Goal: Share content

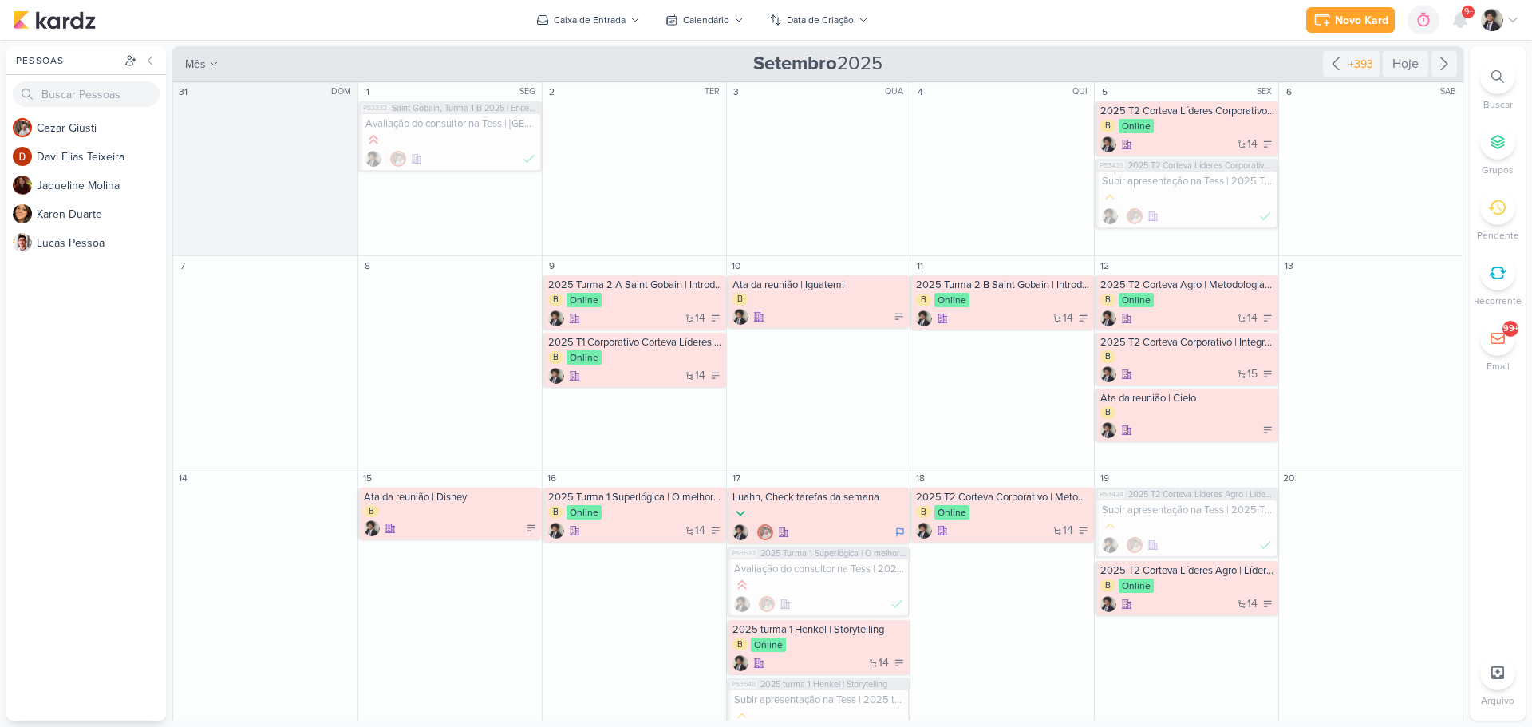
scroll to position [335, 0]
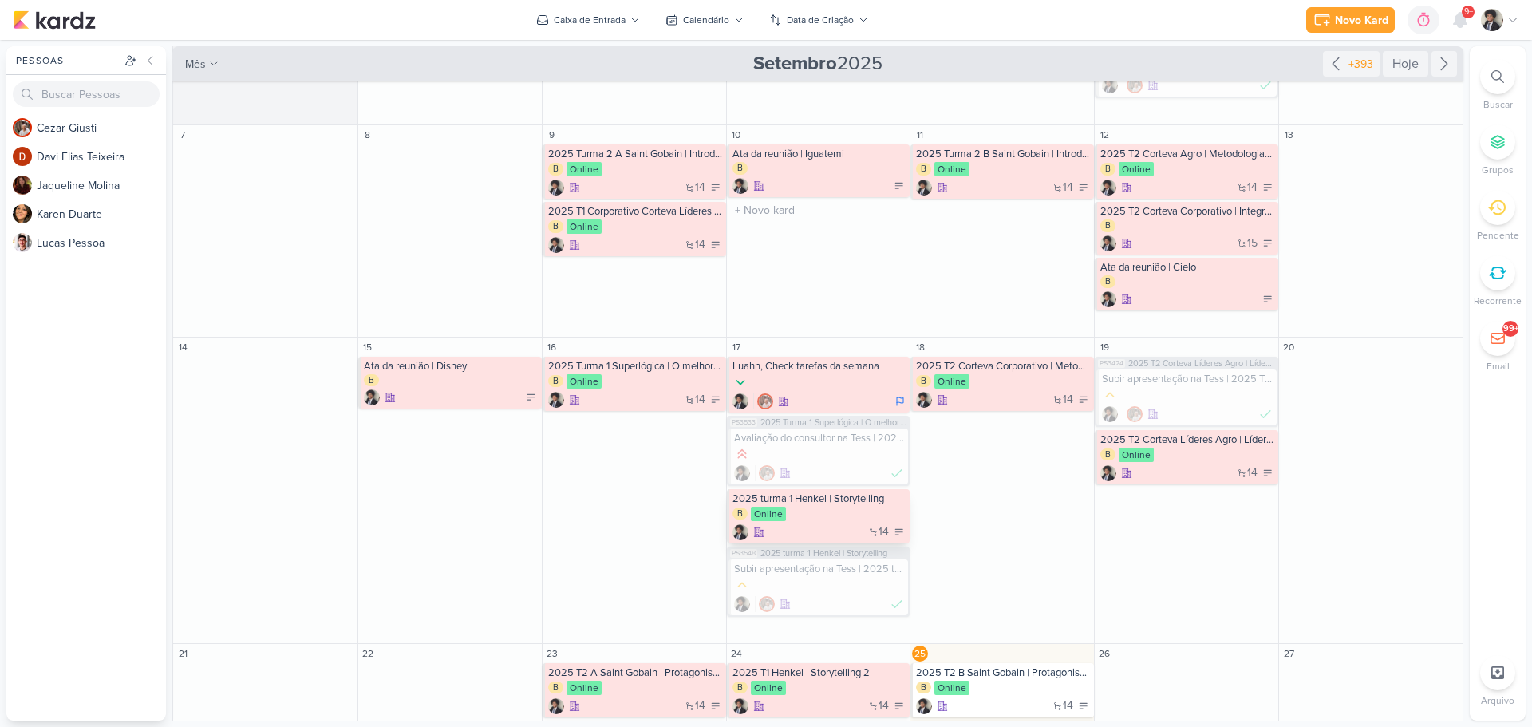
scroll to position [335, 0]
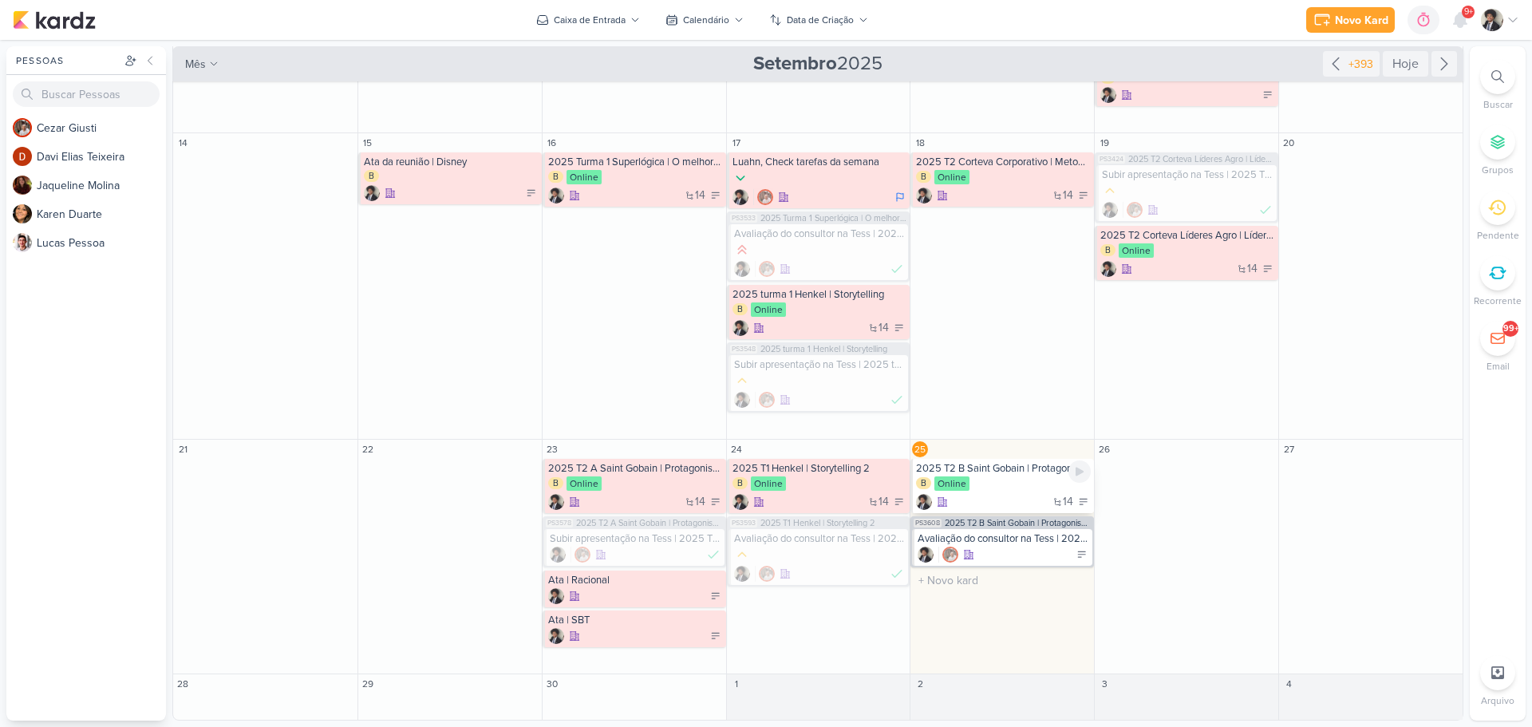
click at [1014, 482] on div "B Online" at bounding box center [1003, 484] width 175 height 16
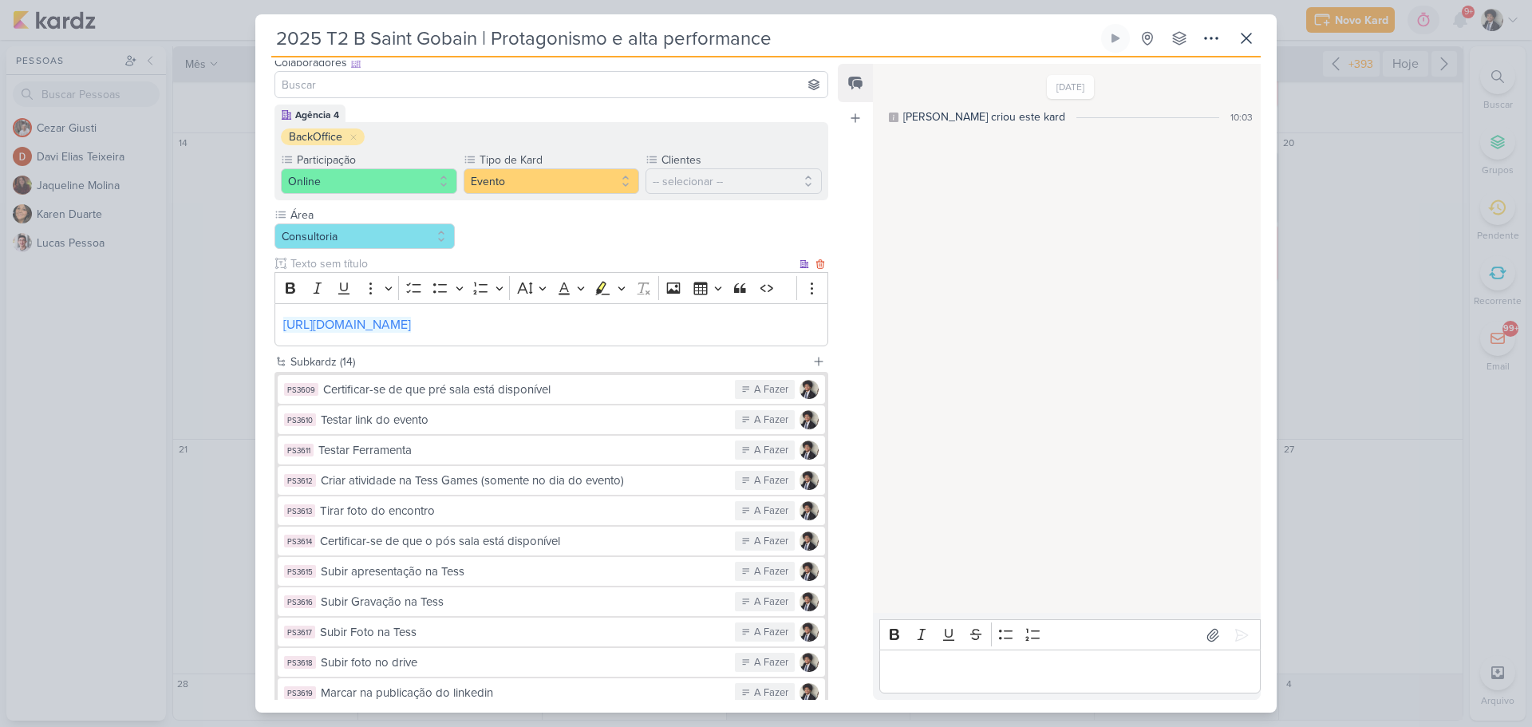
scroll to position [295, 0]
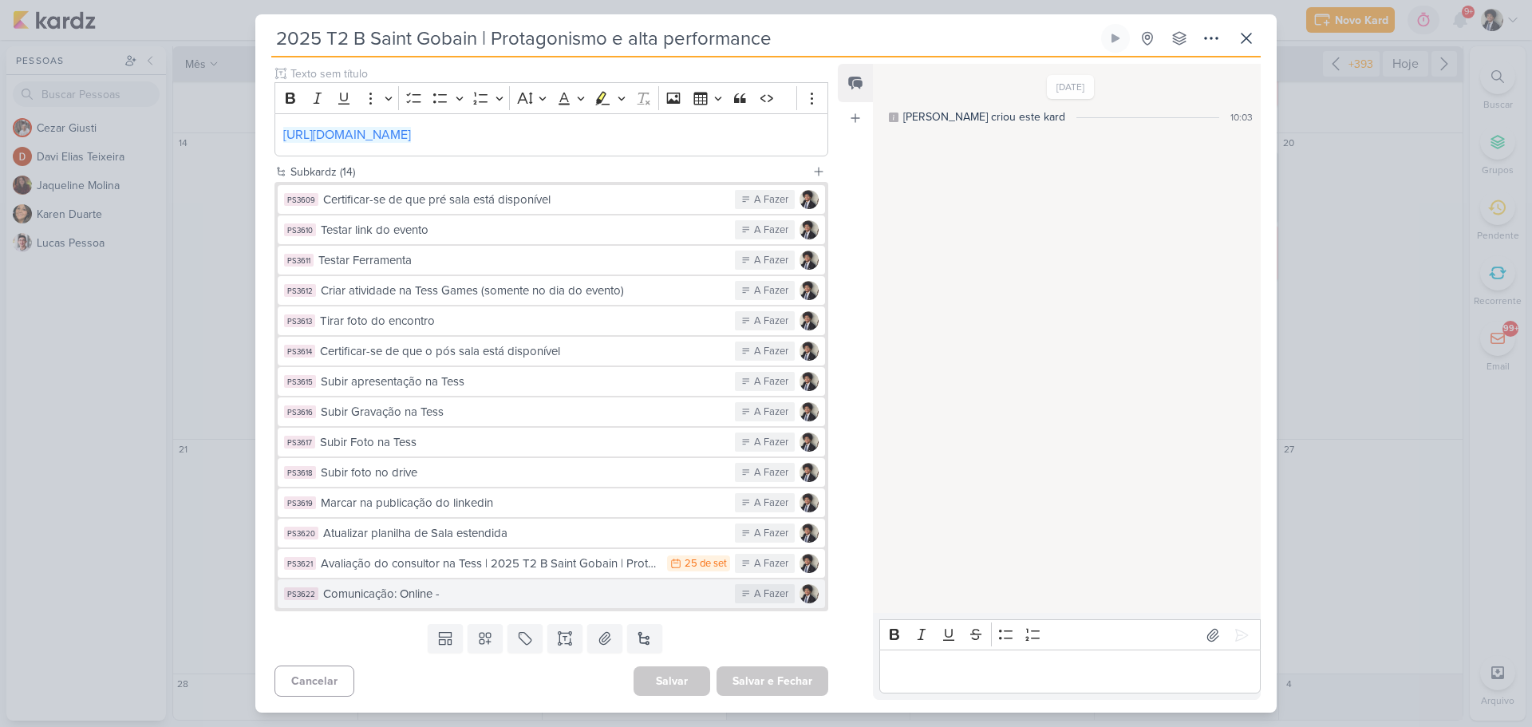
click at [515, 590] on div "Comunicação: Online -" at bounding box center [525, 594] width 404 height 18
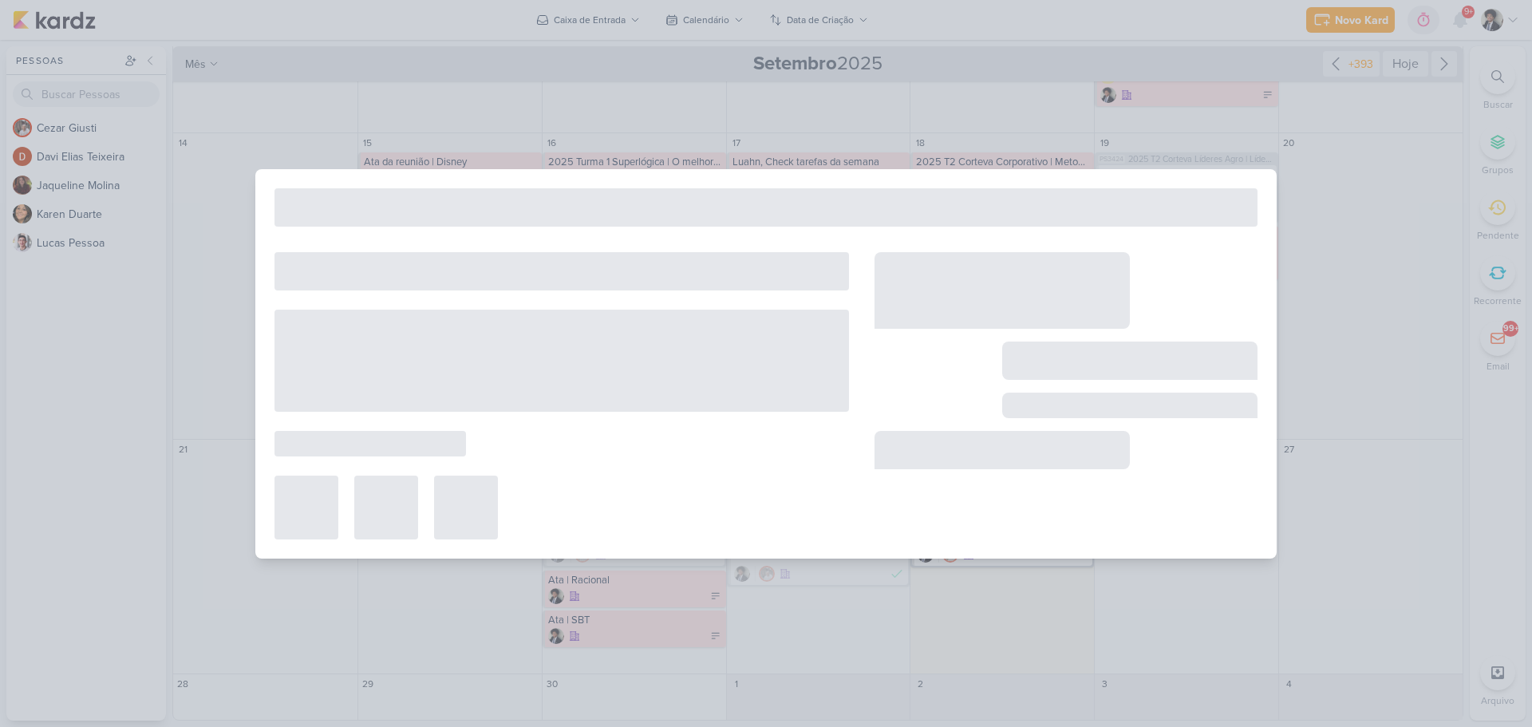
type input "Comunicação: Online -"
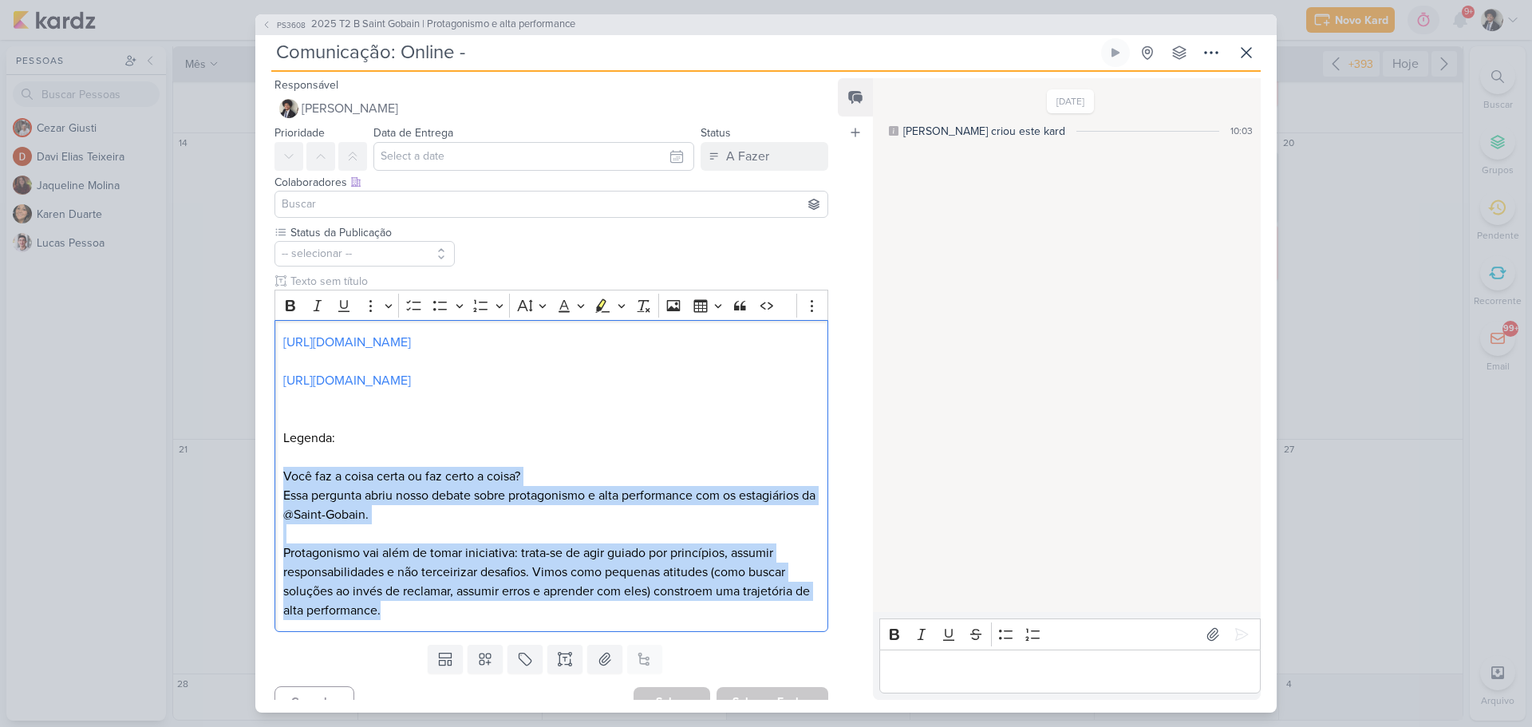
drag, startPoint x: 282, startPoint y: 474, endPoint x: 475, endPoint y: 624, distance: 244.5
click at [487, 637] on div "Status da Publicação -- selecionar --" at bounding box center [544, 431] width 579 height 414
copy div "Você faz a coisa certa ou faz certo a coisa? Essa pergunta abriu nosso debate s…"
